Goal: Task Accomplishment & Management: Use online tool/utility

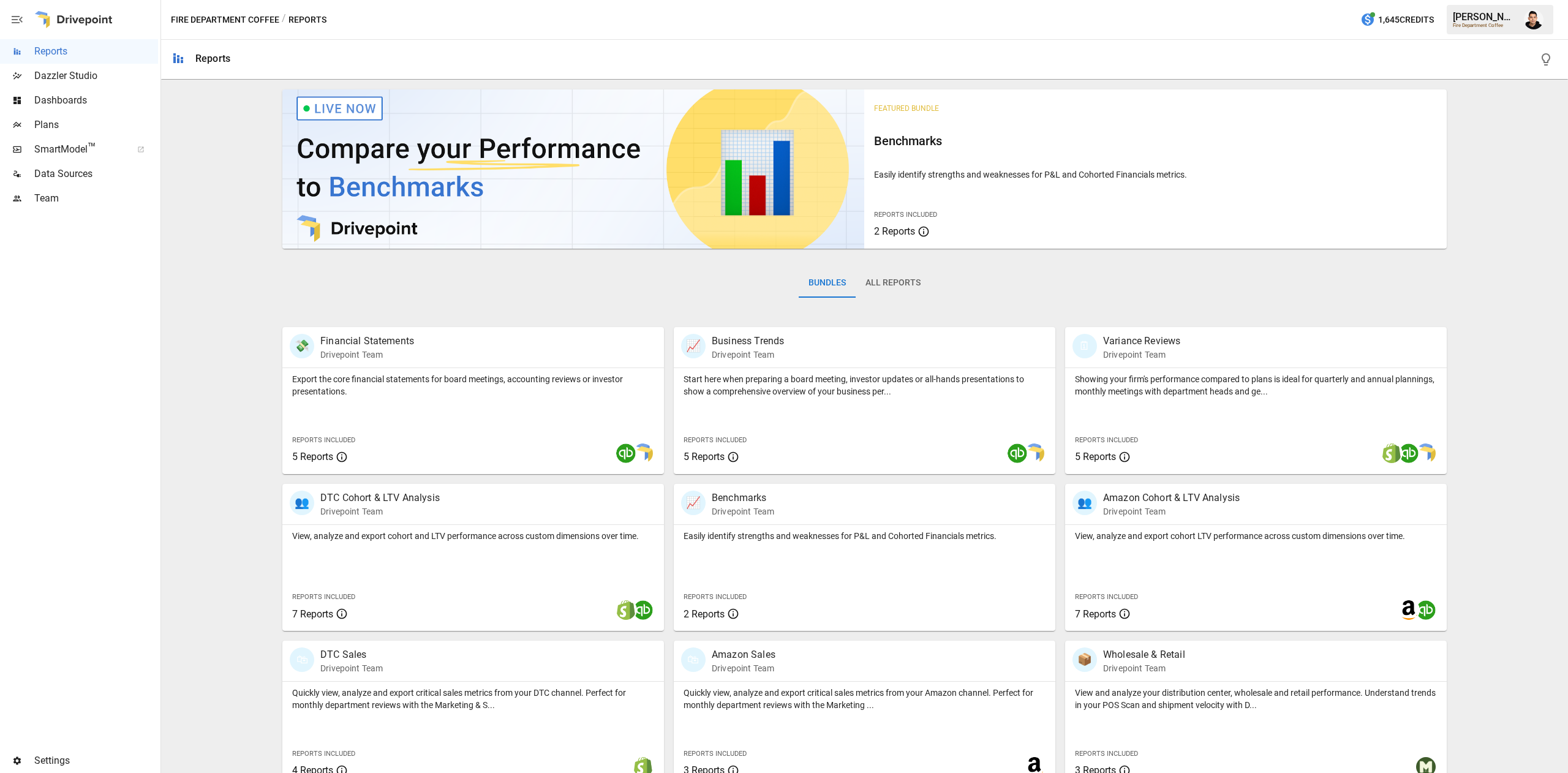
click at [54, 122] on span "Plans" at bounding box center [97, 125] width 124 height 15
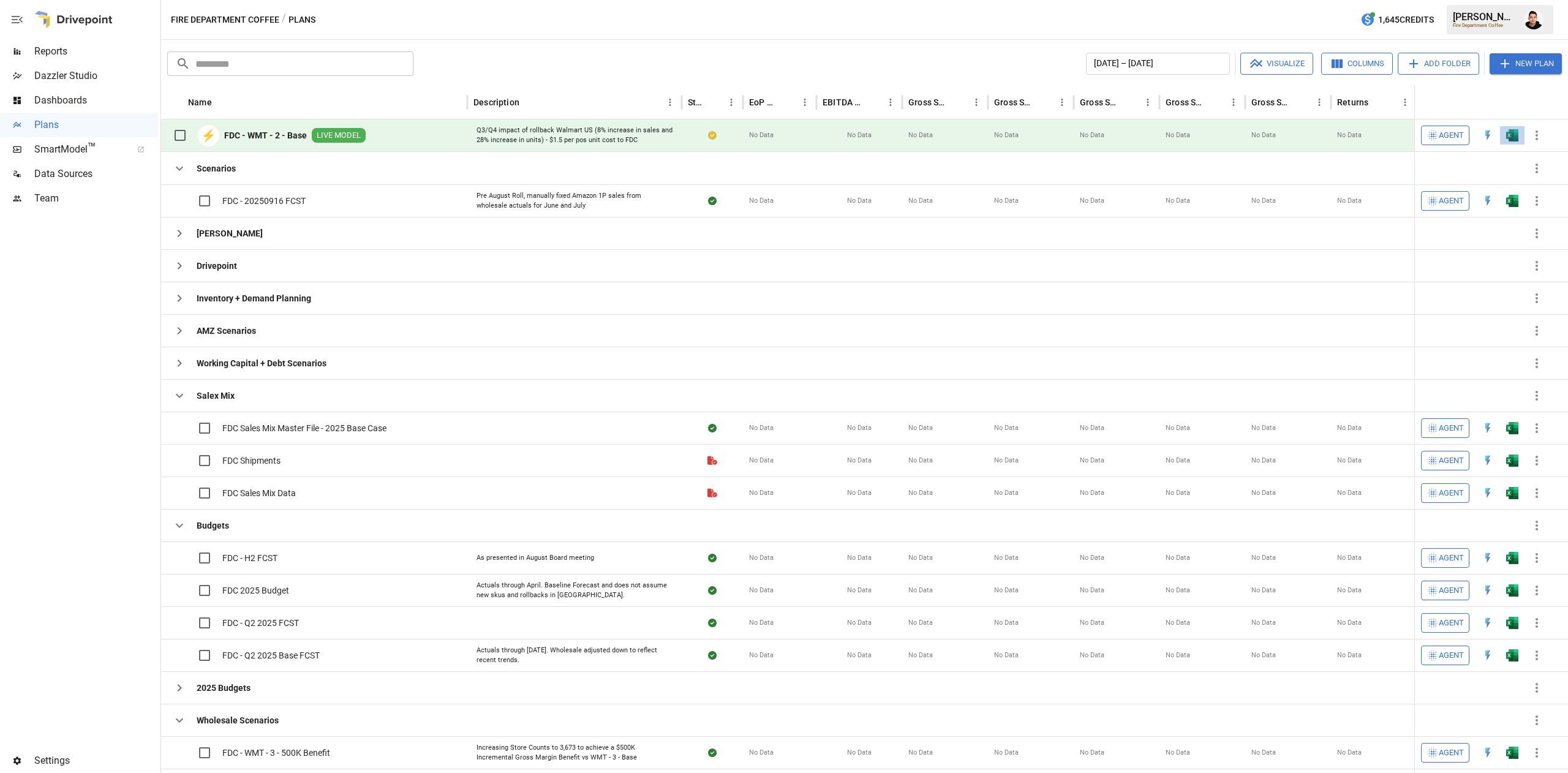
click at [1516, 142] on button "button" at bounding box center [1513, 135] width 39 height 18
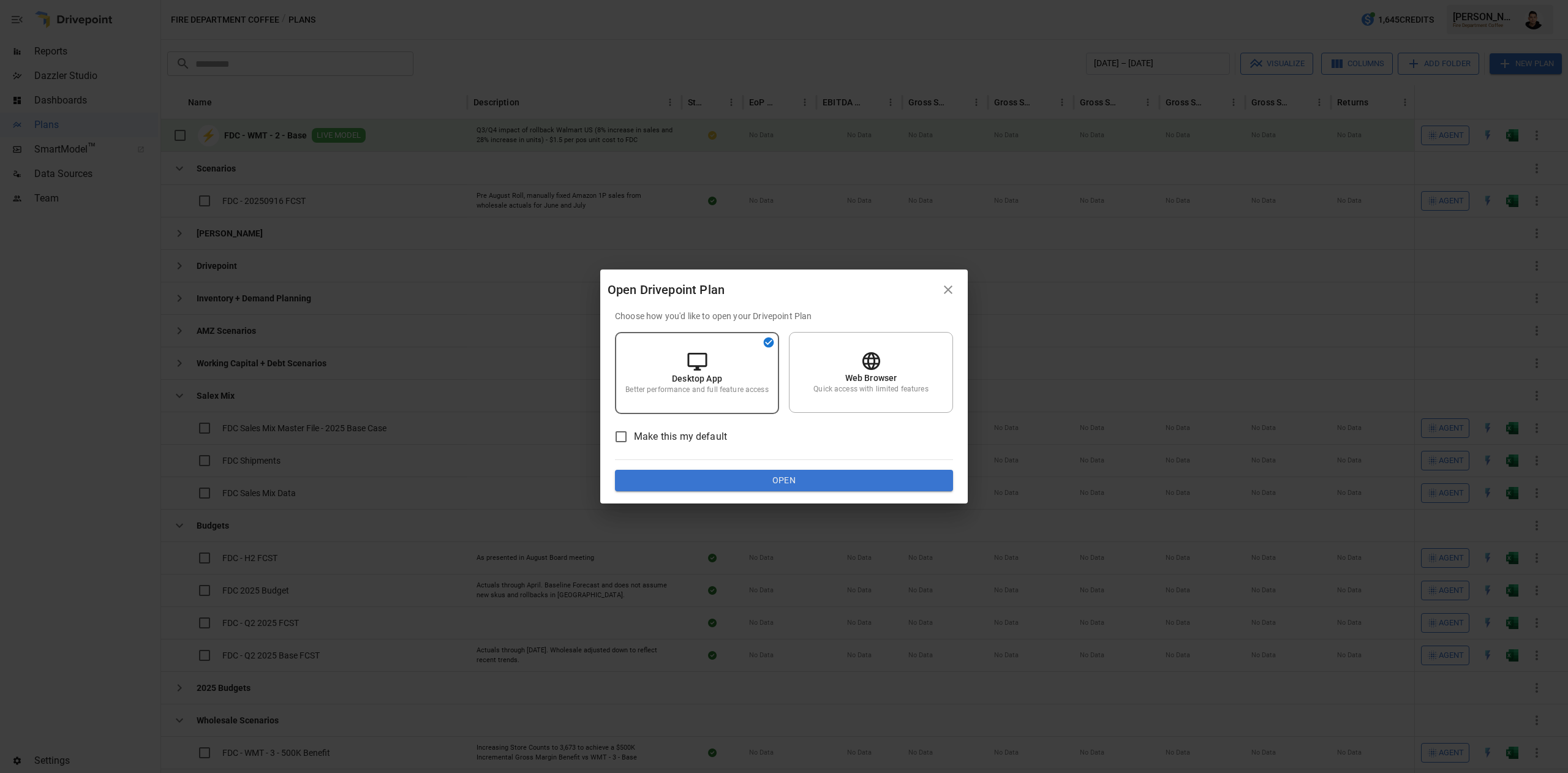
click at [792, 485] on button "Open" at bounding box center [784, 481] width 338 height 22
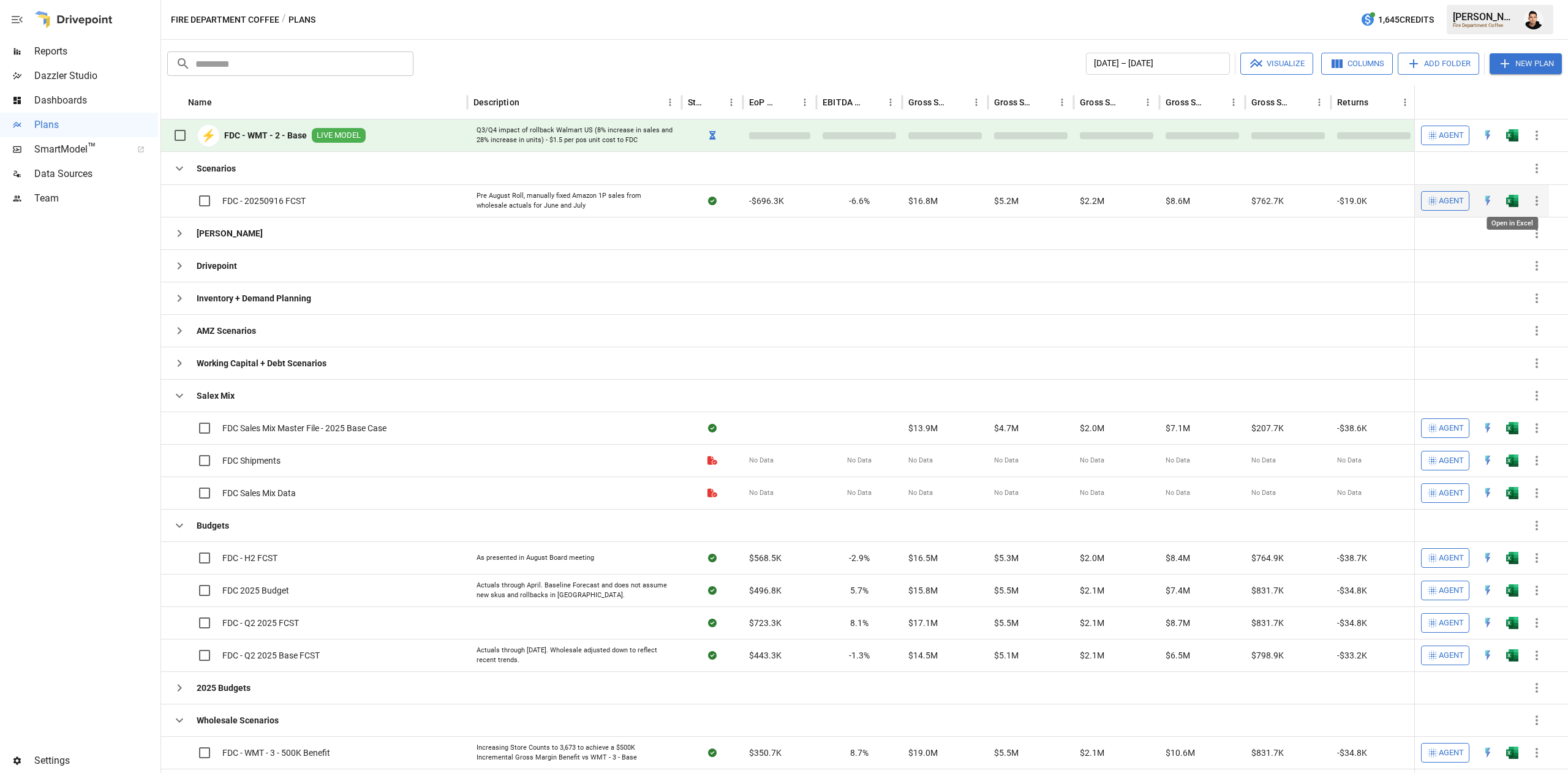
click at [1508, 201] on img "Open in Excel" at bounding box center [1512, 201] width 12 height 12
click at [1515, 193] on button "button" at bounding box center [1513, 201] width 39 height 18
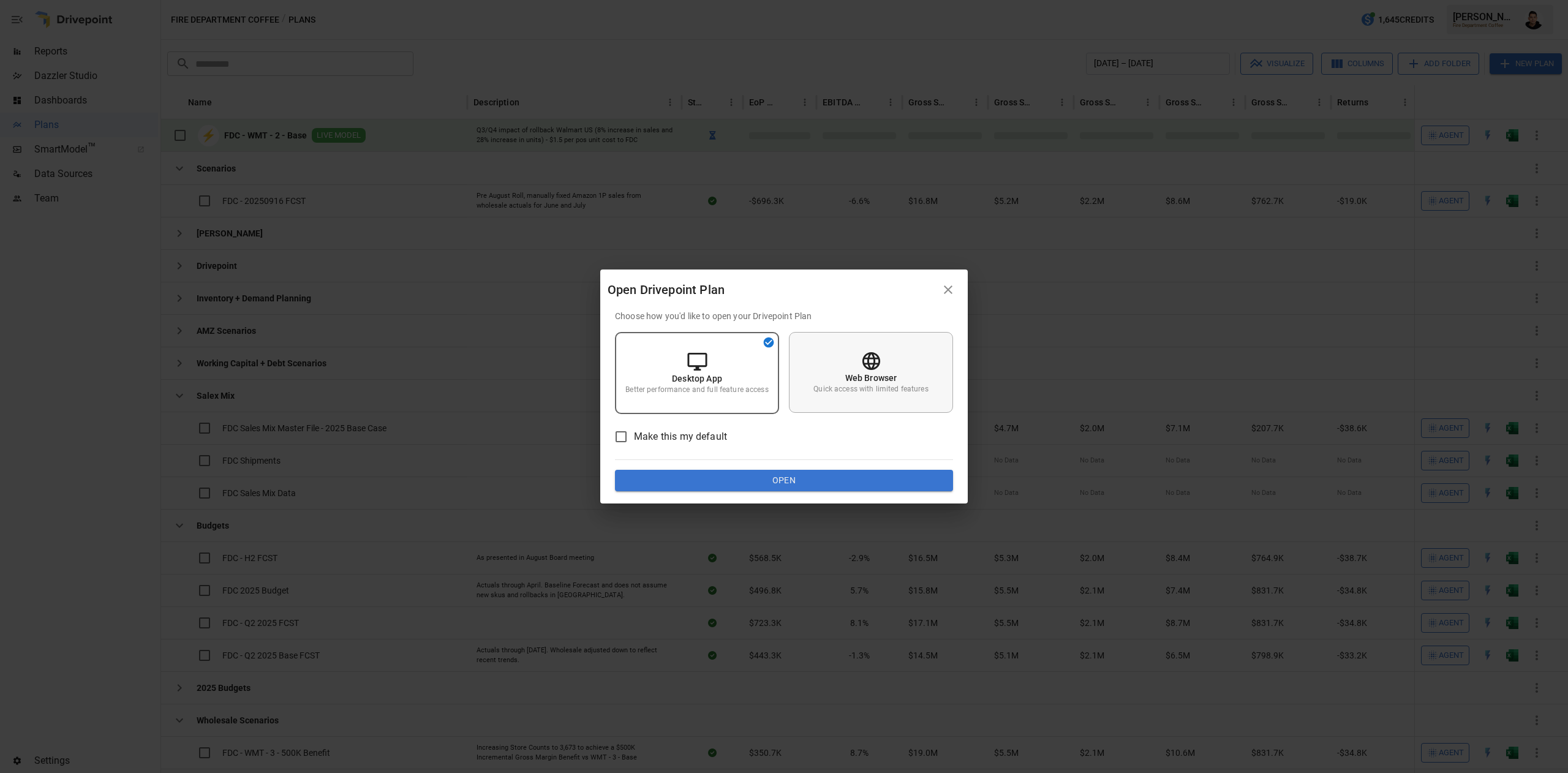
click at [809, 367] on div "Web Browser Quick access with limited features" at bounding box center [871, 372] width 164 height 81
click at [837, 473] on button "Open" at bounding box center [784, 481] width 338 height 22
